Goal: Task Accomplishment & Management: Manage account settings

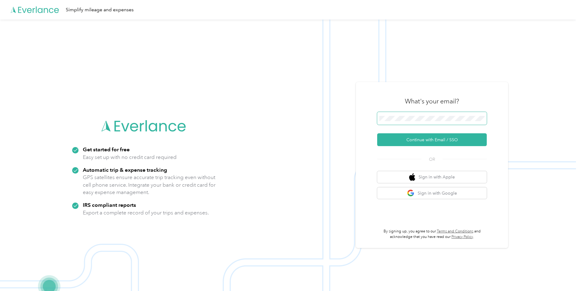
click at [402, 124] on span at bounding box center [432, 118] width 110 height 13
click at [407, 141] on button "Continue with Email / SSO" at bounding box center [432, 139] width 110 height 13
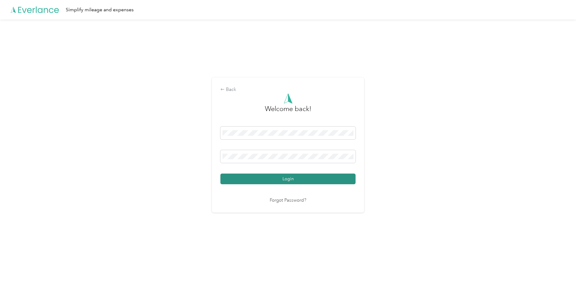
click at [290, 178] on button "Login" at bounding box center [288, 178] width 135 height 11
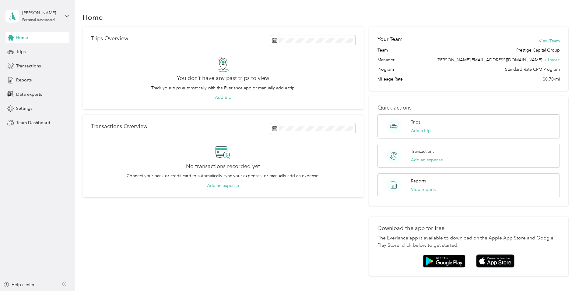
click at [65, 16] on div "[PERSON_NAME] Personal dashboard" at bounding box center [37, 15] width 64 height 21
click at [25, 53] on div "Team dashboard" at bounding box center [87, 49] width 154 height 11
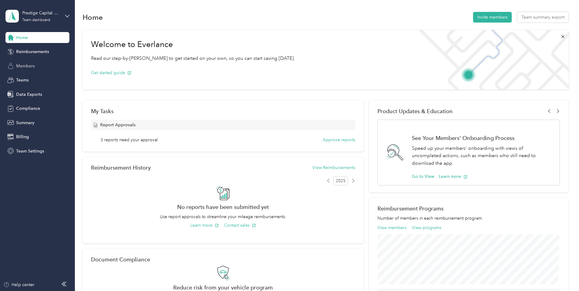
click at [26, 63] on span "Members" at bounding box center [25, 66] width 19 height 6
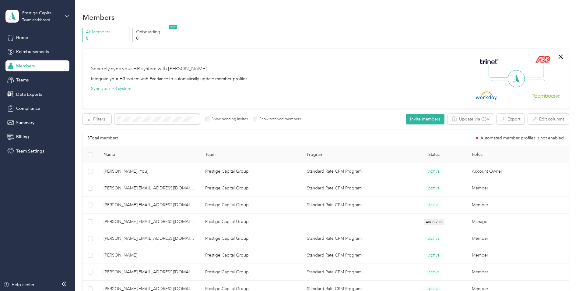
scroll to position [30, 0]
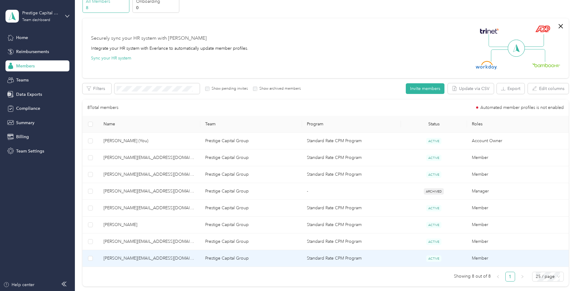
click at [133, 258] on span "[PERSON_NAME][EMAIL_ADDRESS][DOMAIN_NAME]" at bounding box center [150, 258] width 92 height 7
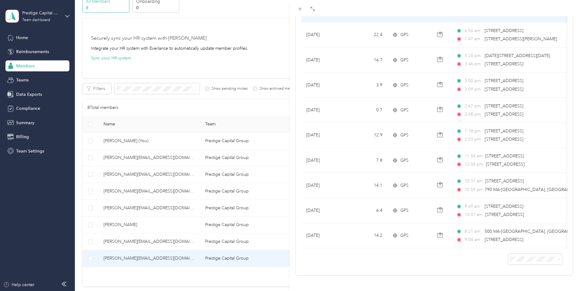
scroll to position [162, 0]
click at [521, 243] on span "100 per load" at bounding box center [520, 242] width 25 height 5
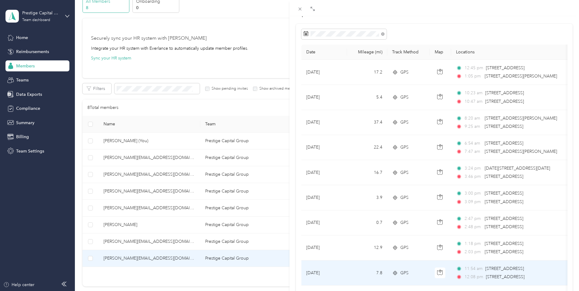
scroll to position [40, 0]
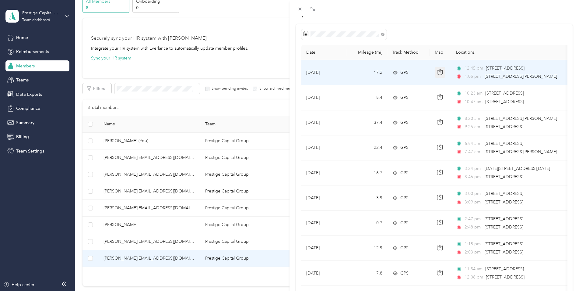
click at [441, 71] on icon "button" at bounding box center [439, 71] width 5 height 5
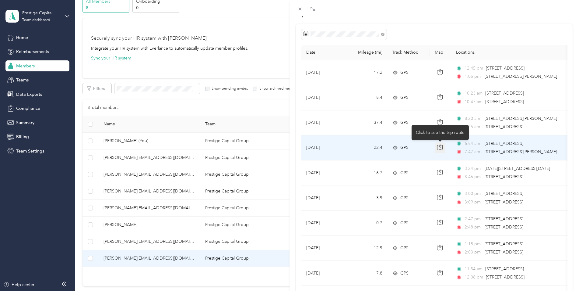
click at [441, 149] on icon "button" at bounding box center [439, 146] width 5 height 5
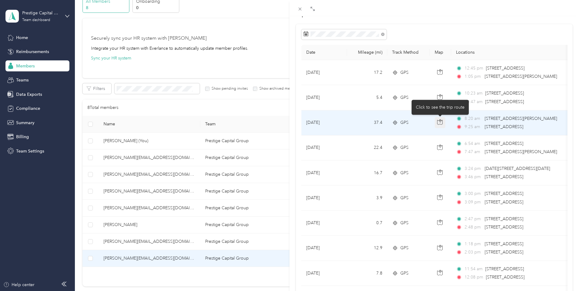
click at [437, 123] on icon "button" at bounding box center [439, 121] width 5 height 5
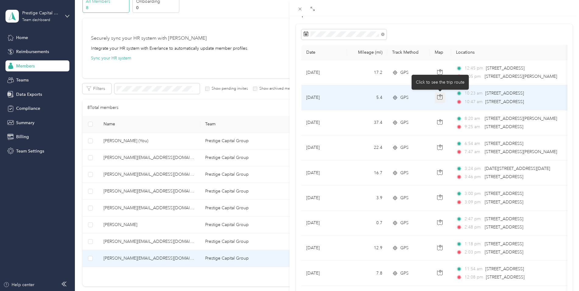
click at [439, 98] on icon "button" at bounding box center [439, 96] width 5 height 5
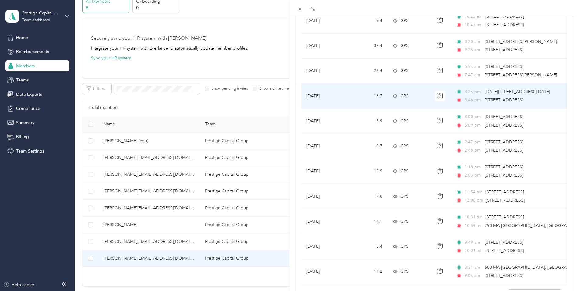
scroll to position [101, 0]
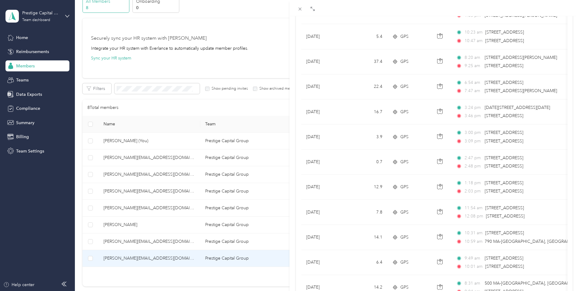
click at [149, 242] on div "[PERSON_NAME][EMAIL_ADDRESS][DOMAIN_NAME] Archive Trips Expenses Reports Member…" at bounding box center [289, 145] width 579 height 291
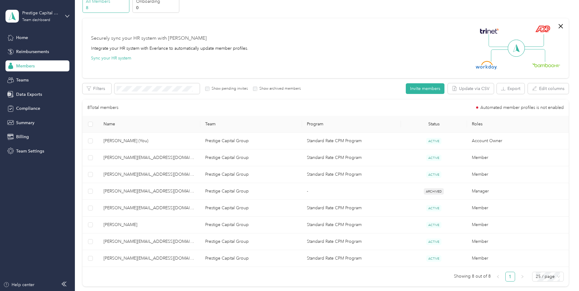
scroll to position [16, 0]
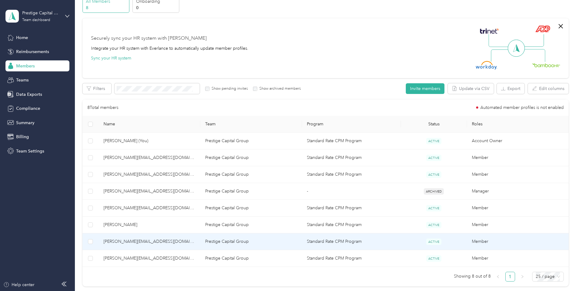
click at [150, 240] on span "[PERSON_NAME][EMAIL_ADDRESS][DOMAIN_NAME]" at bounding box center [150, 241] width 92 height 7
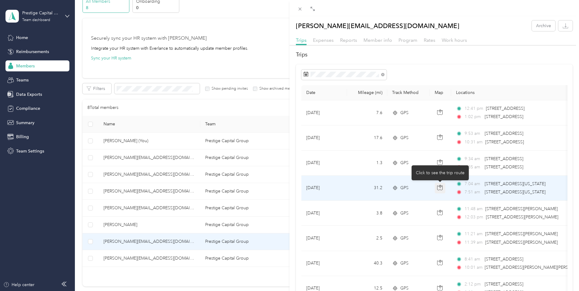
click at [440, 187] on icon "button" at bounding box center [439, 187] width 5 height 5
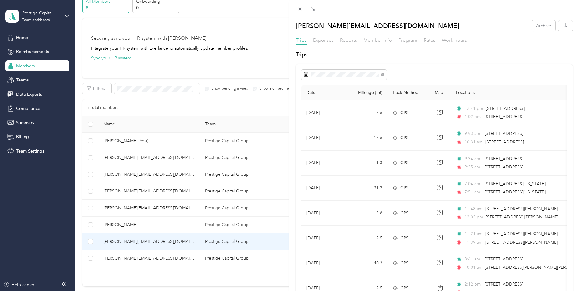
click at [153, 212] on div "[PERSON_NAME][EMAIL_ADDRESS][DOMAIN_NAME] Archive Trips Expenses Reports Member…" at bounding box center [289, 145] width 579 height 291
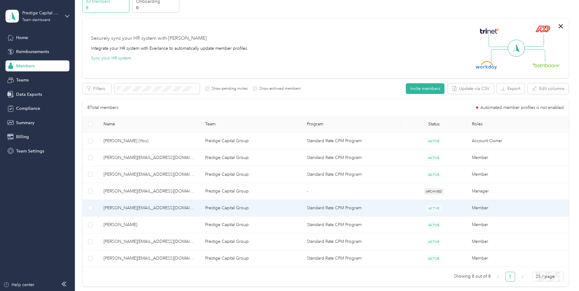
click at [151, 208] on span "[PERSON_NAME][EMAIL_ADDRESS][DOMAIN_NAME]" at bounding box center [150, 207] width 92 height 7
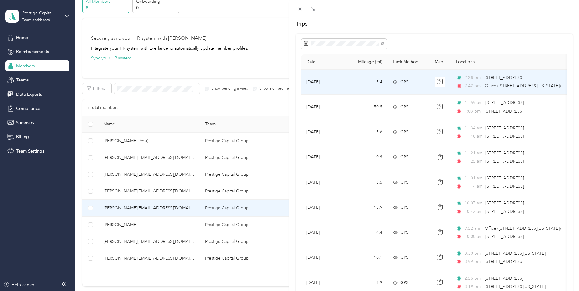
scroll to position [30, 0]
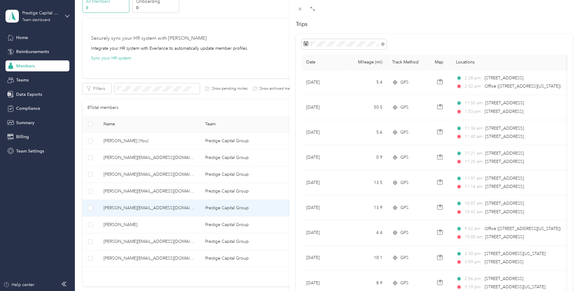
click at [151, 193] on div "[EMAIL_ADDRESS][DOMAIN_NAME] Archive Trips Expenses Reports Member info Program…" at bounding box center [289, 145] width 579 height 291
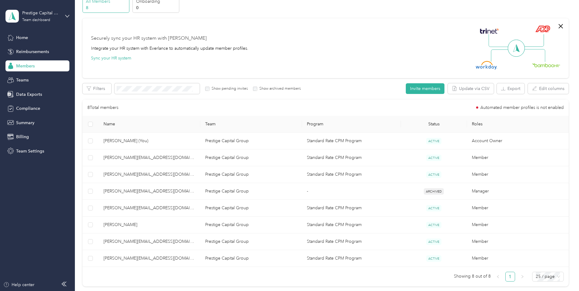
scroll to position [16, 0]
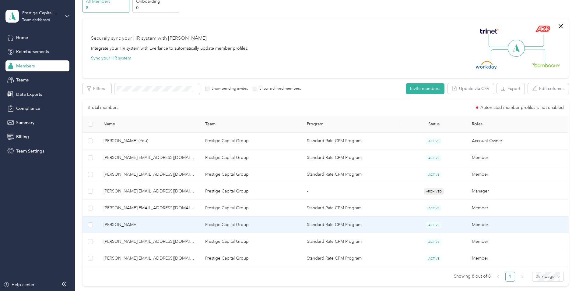
click at [434, 222] on span "ACTIVE" at bounding box center [433, 224] width 15 height 6
click at [135, 226] on span "[PERSON_NAME]" at bounding box center [150, 224] width 92 height 7
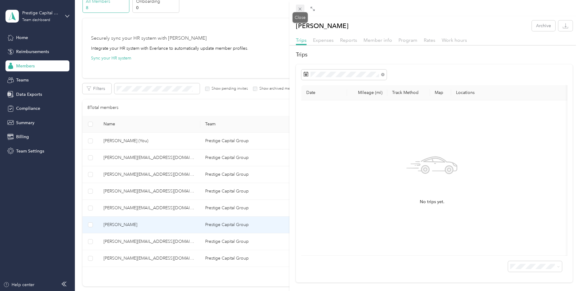
click at [300, 10] on icon at bounding box center [300, 9] width 3 height 3
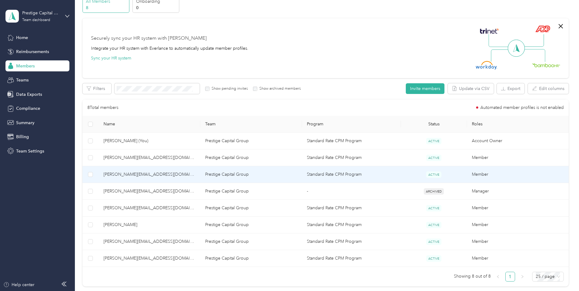
click at [142, 176] on span "[PERSON_NAME][EMAIL_ADDRESS][DOMAIN_NAME]" at bounding box center [150, 174] width 92 height 7
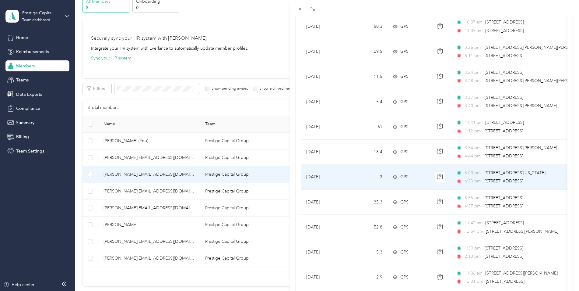
scroll to position [426, 0]
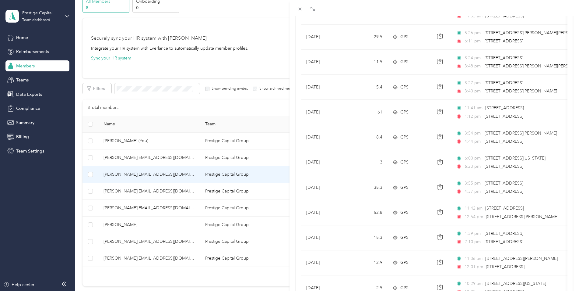
click at [175, 163] on div "[PERSON_NAME][EMAIL_ADDRESS][DOMAIN_NAME] Archive Trips Expenses Reports Member…" at bounding box center [289, 145] width 579 height 291
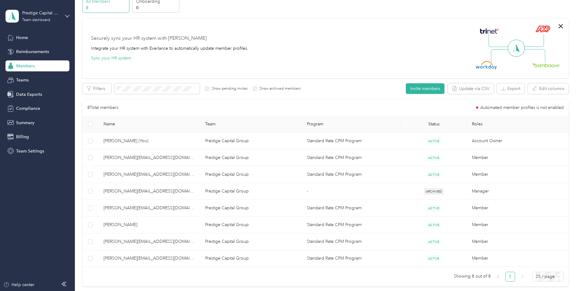
scroll to position [16, 0]
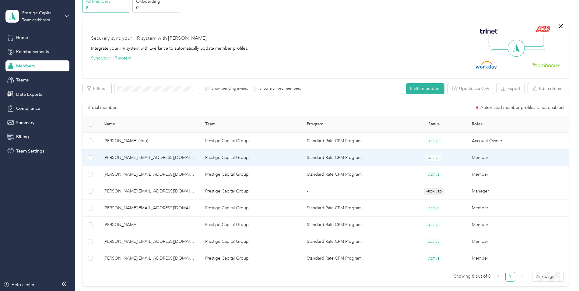
click at [162, 158] on span "[PERSON_NAME][EMAIL_ADDRESS][DOMAIN_NAME]" at bounding box center [150, 157] width 92 height 7
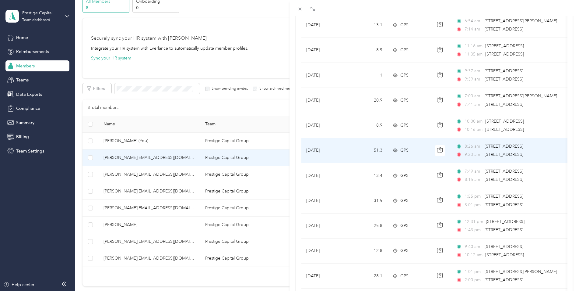
scroll to position [152, 0]
